Goal: Transaction & Acquisition: Download file/media

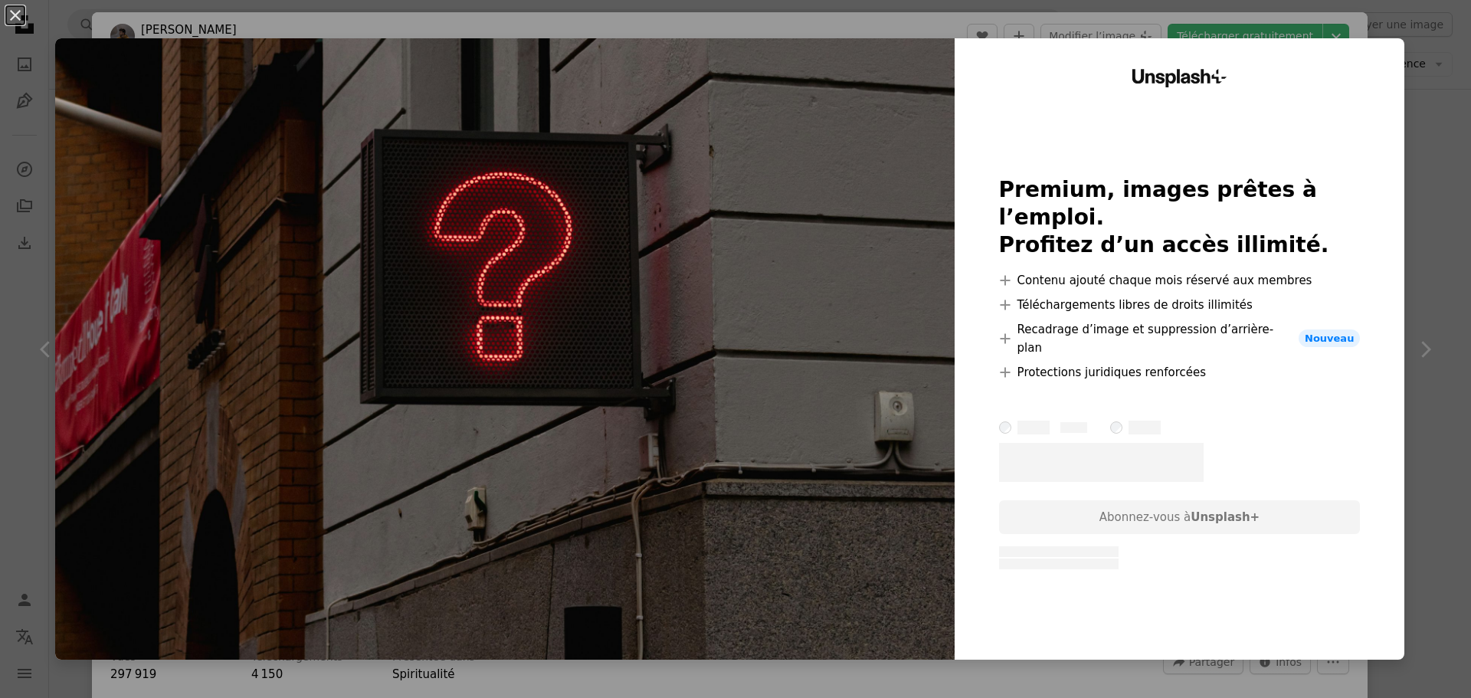
scroll to position [0, 296]
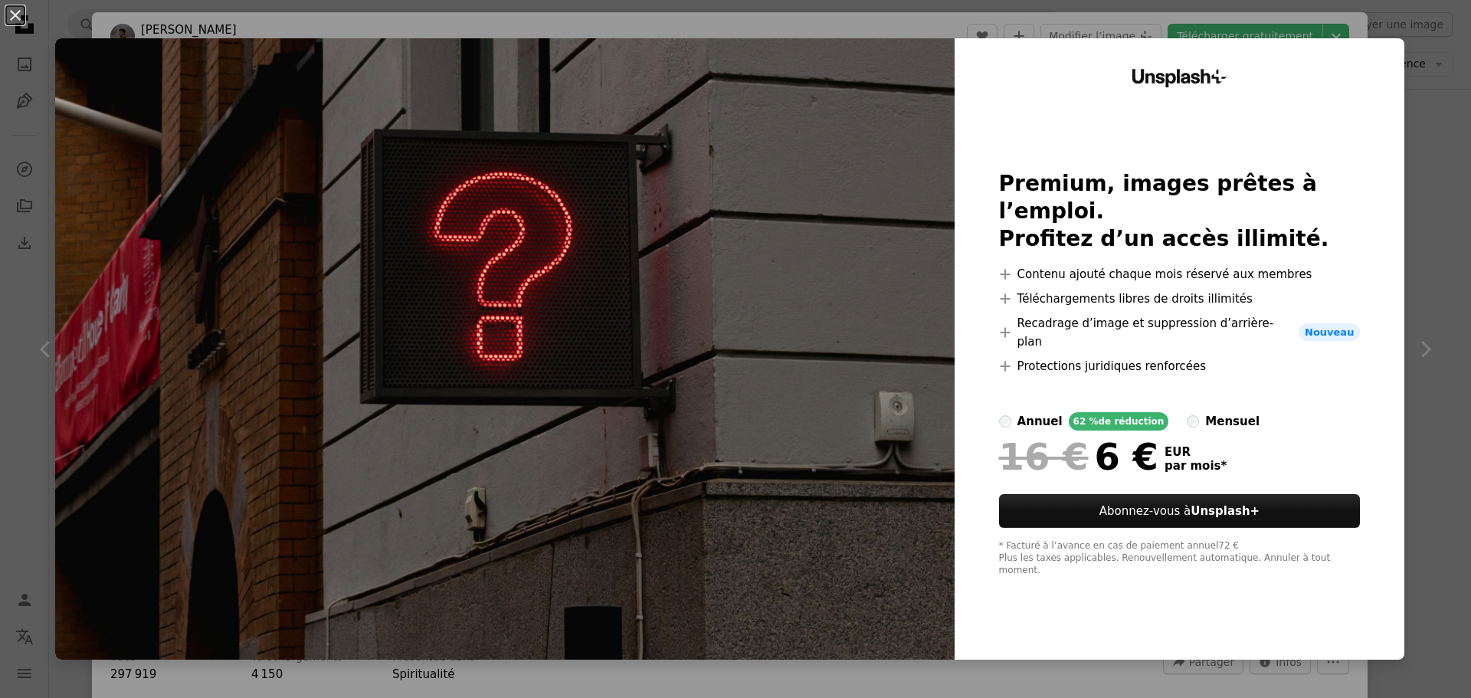
click at [1409, 23] on div "An X shape Unsplash+ Premium, images prêtes à l’emploi. Profitez d’un accès ill…" at bounding box center [735, 349] width 1471 height 698
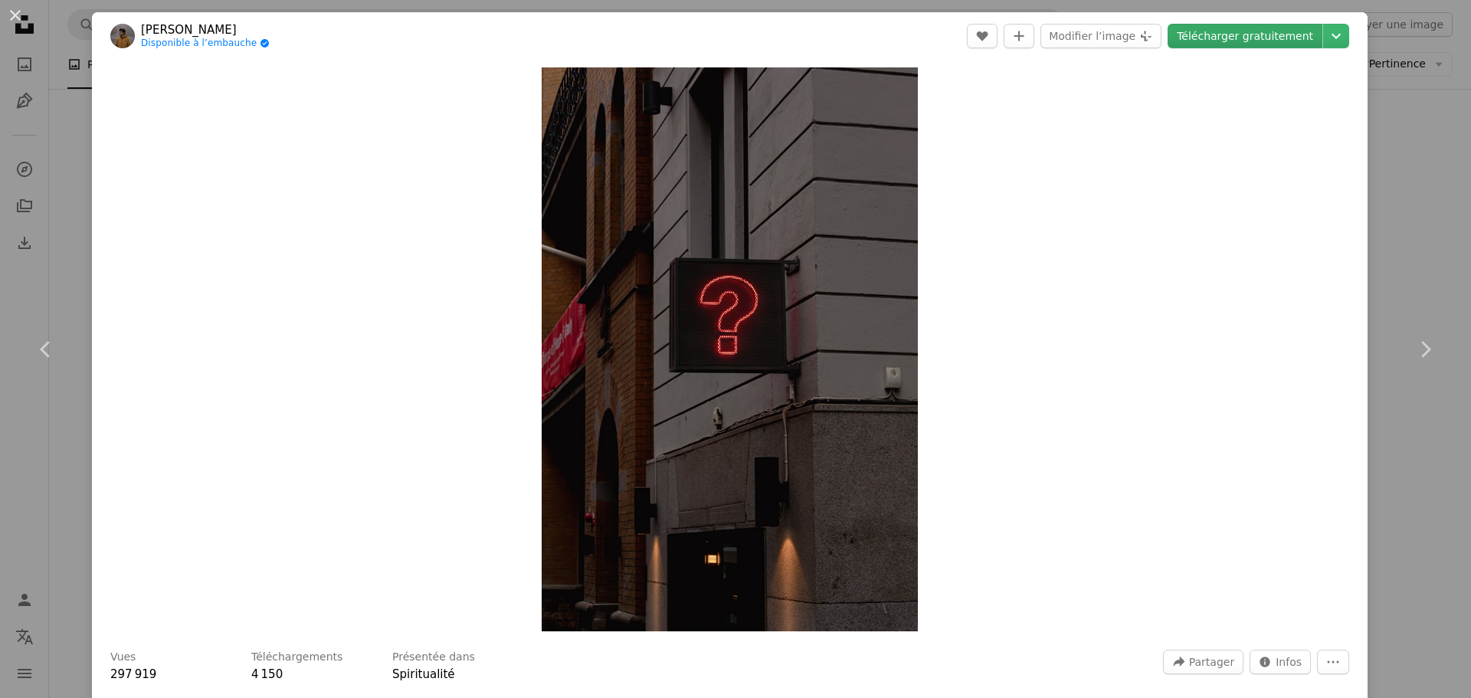
click at [1273, 35] on link "Télécharger gratuitement" at bounding box center [1244, 36] width 155 height 25
